Goal: Task Accomplishment & Management: Manage account settings

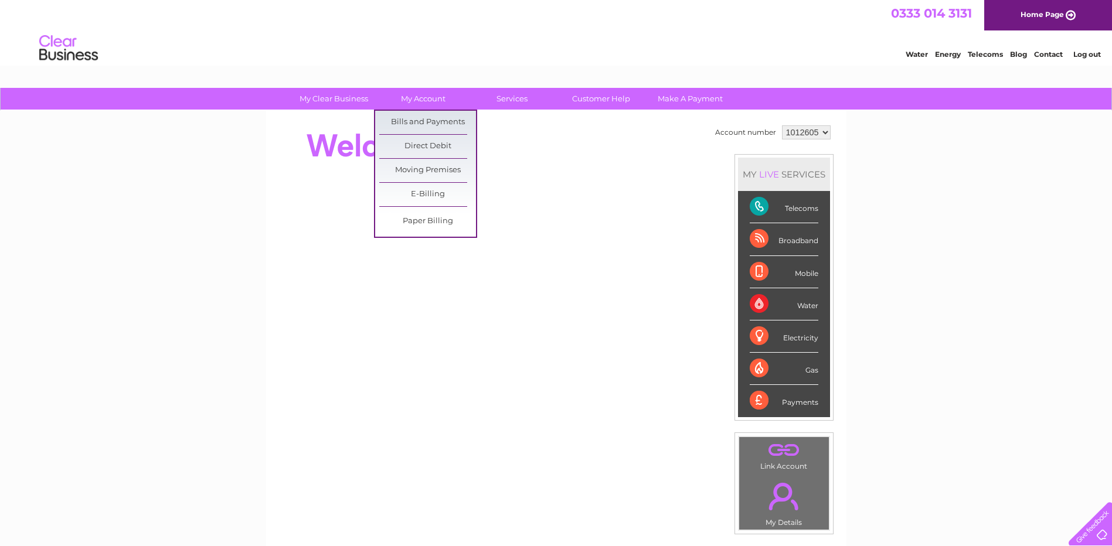
click at [433, 123] on link "Bills and Payments" at bounding box center [427, 122] width 97 height 23
click at [432, 121] on link "Bills and Payments" at bounding box center [427, 122] width 97 height 23
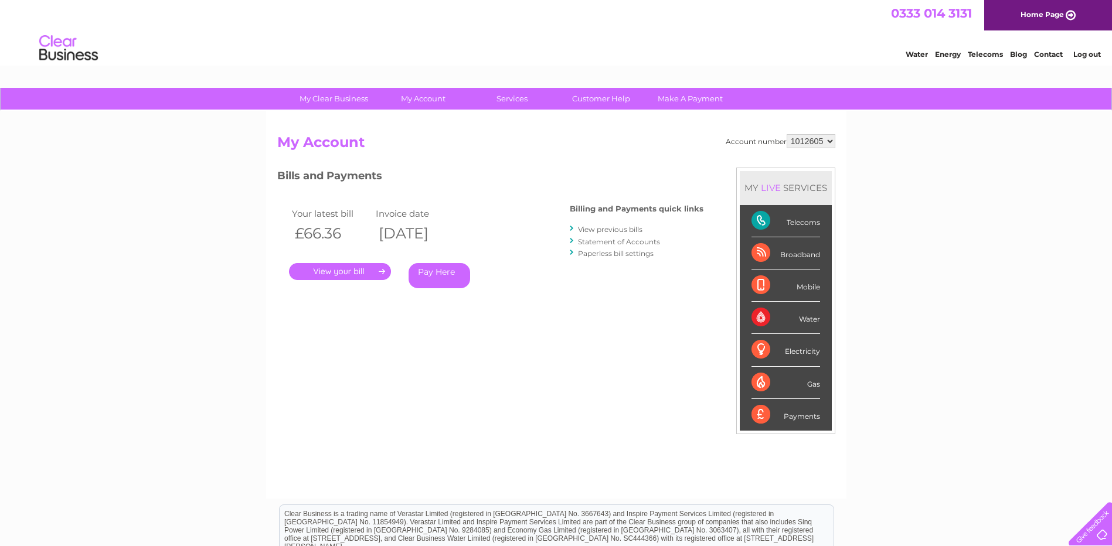
click at [359, 271] on link "." at bounding box center [340, 271] width 102 height 17
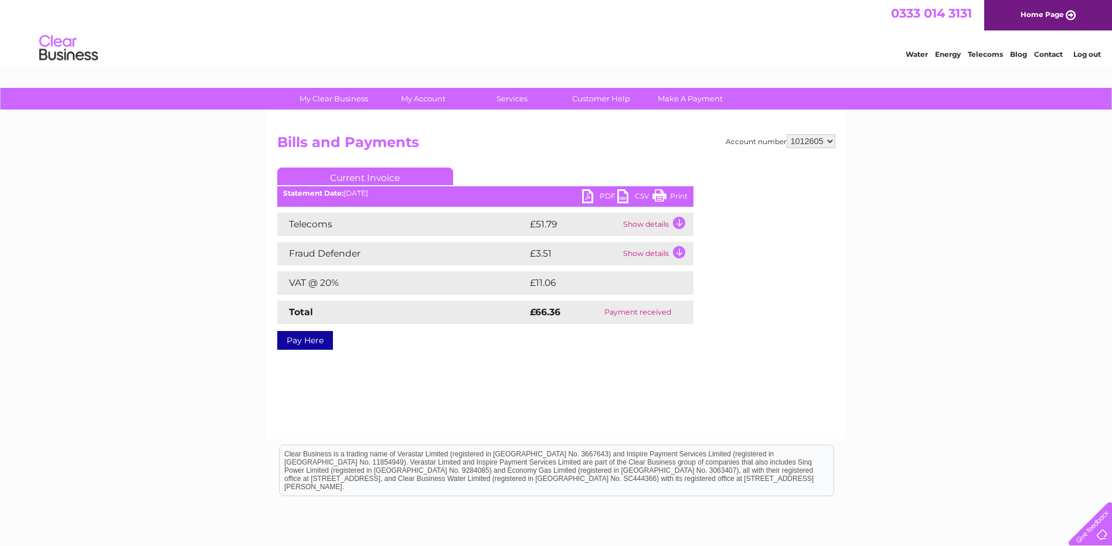
drag, startPoint x: 593, startPoint y: 198, endPoint x: 562, endPoint y: 218, distance: 36.6
click at [593, 198] on link "PDF" at bounding box center [599, 197] width 35 height 17
